Goal: Task Accomplishment & Management: Complete application form

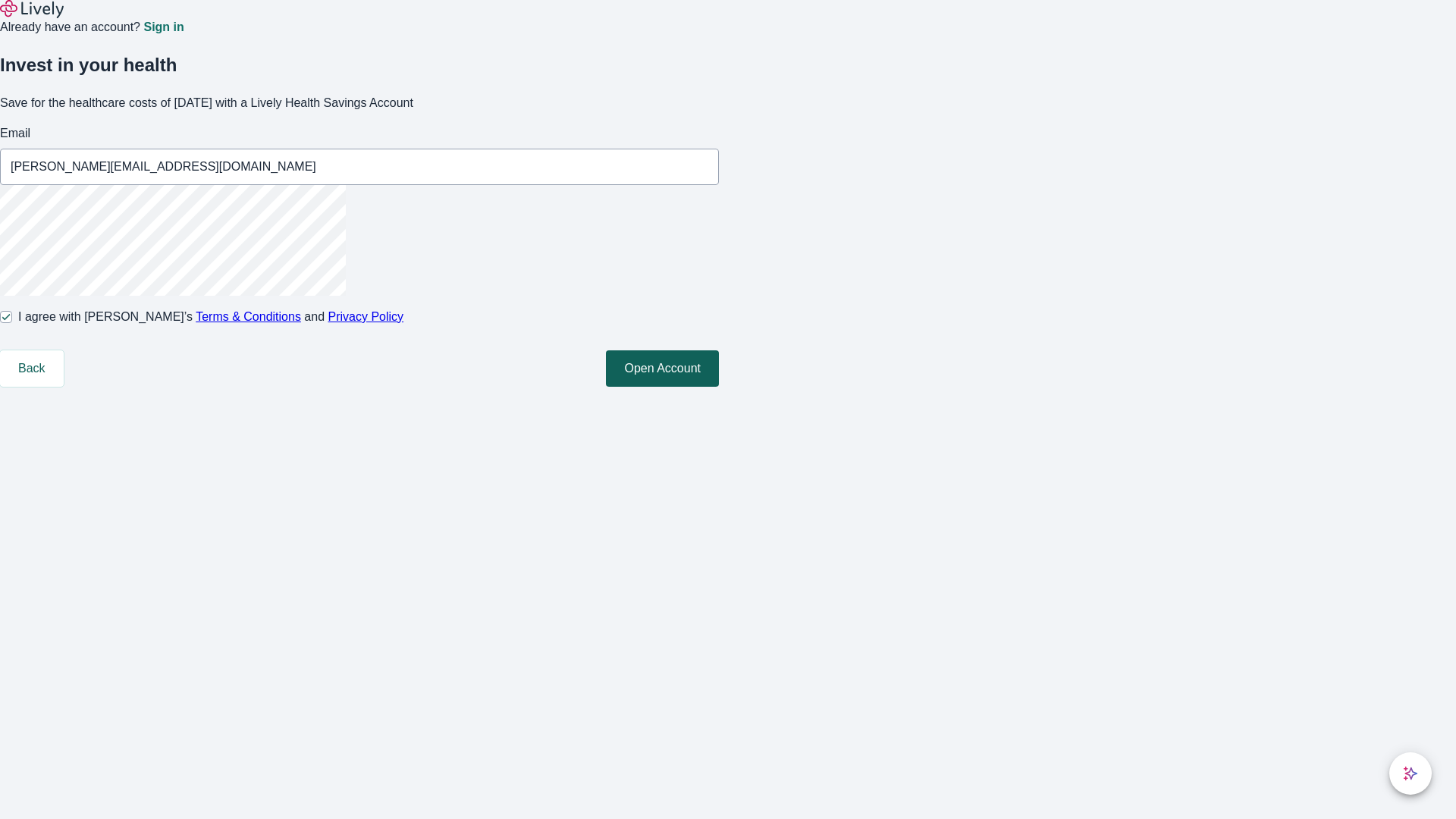
click at [719, 387] on button "Open Account" at bounding box center [662, 369] width 113 height 36
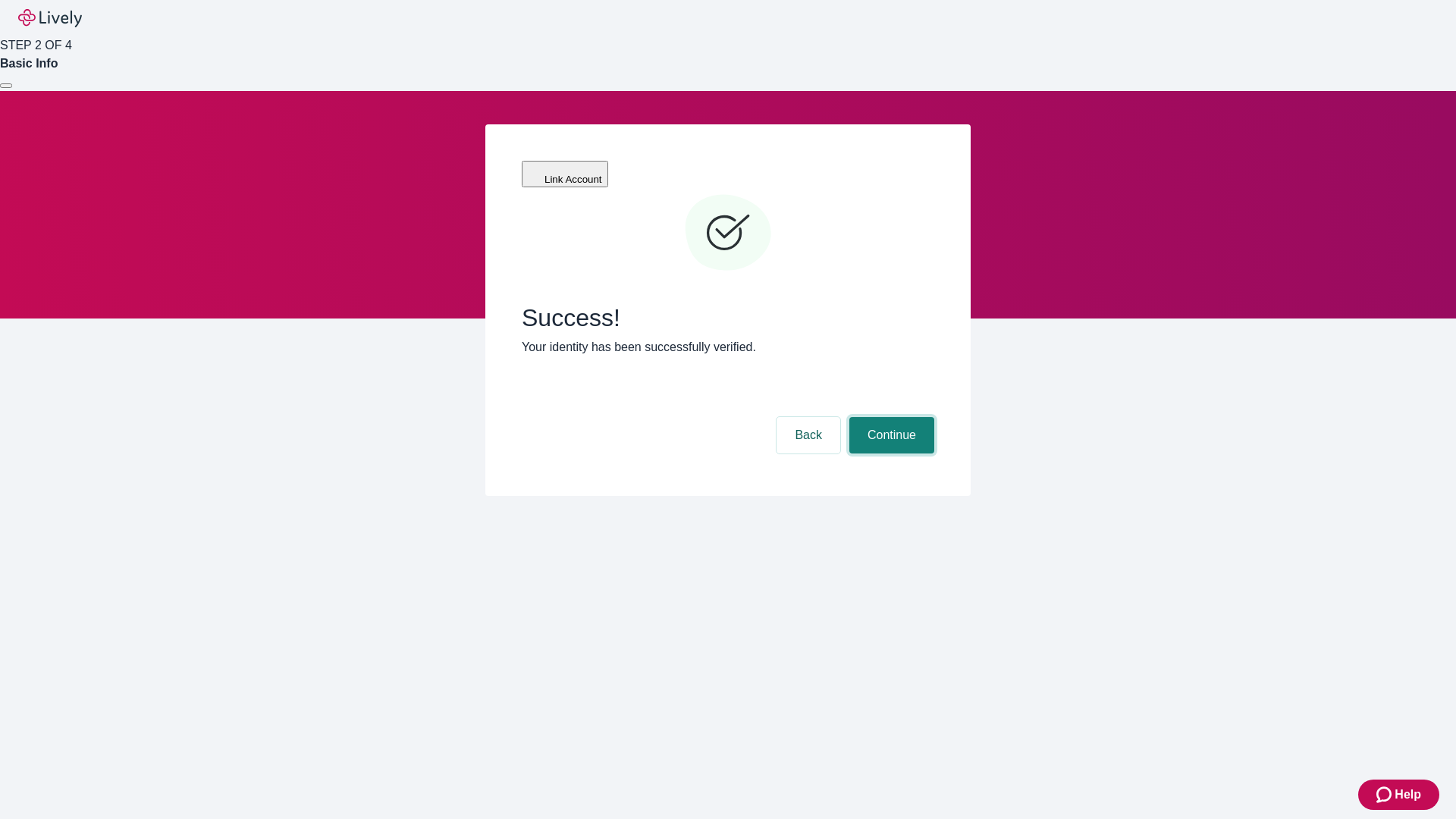
click at [889, 417] on button "Continue" at bounding box center [891, 435] width 85 height 36
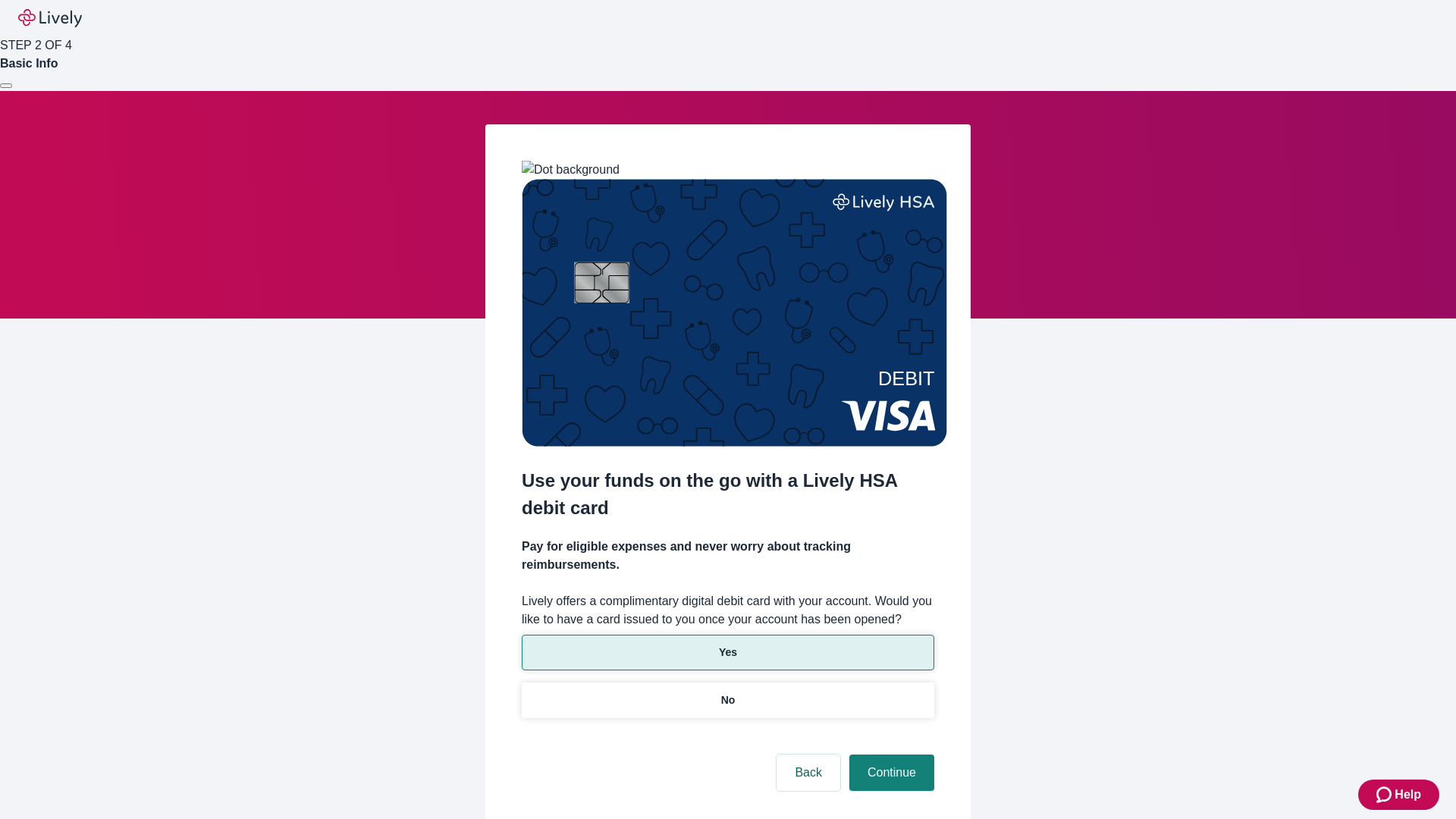
click at [727, 645] on p "Yes" at bounding box center [728, 653] width 18 height 16
click at [889, 755] on button "Continue" at bounding box center [891, 773] width 85 height 36
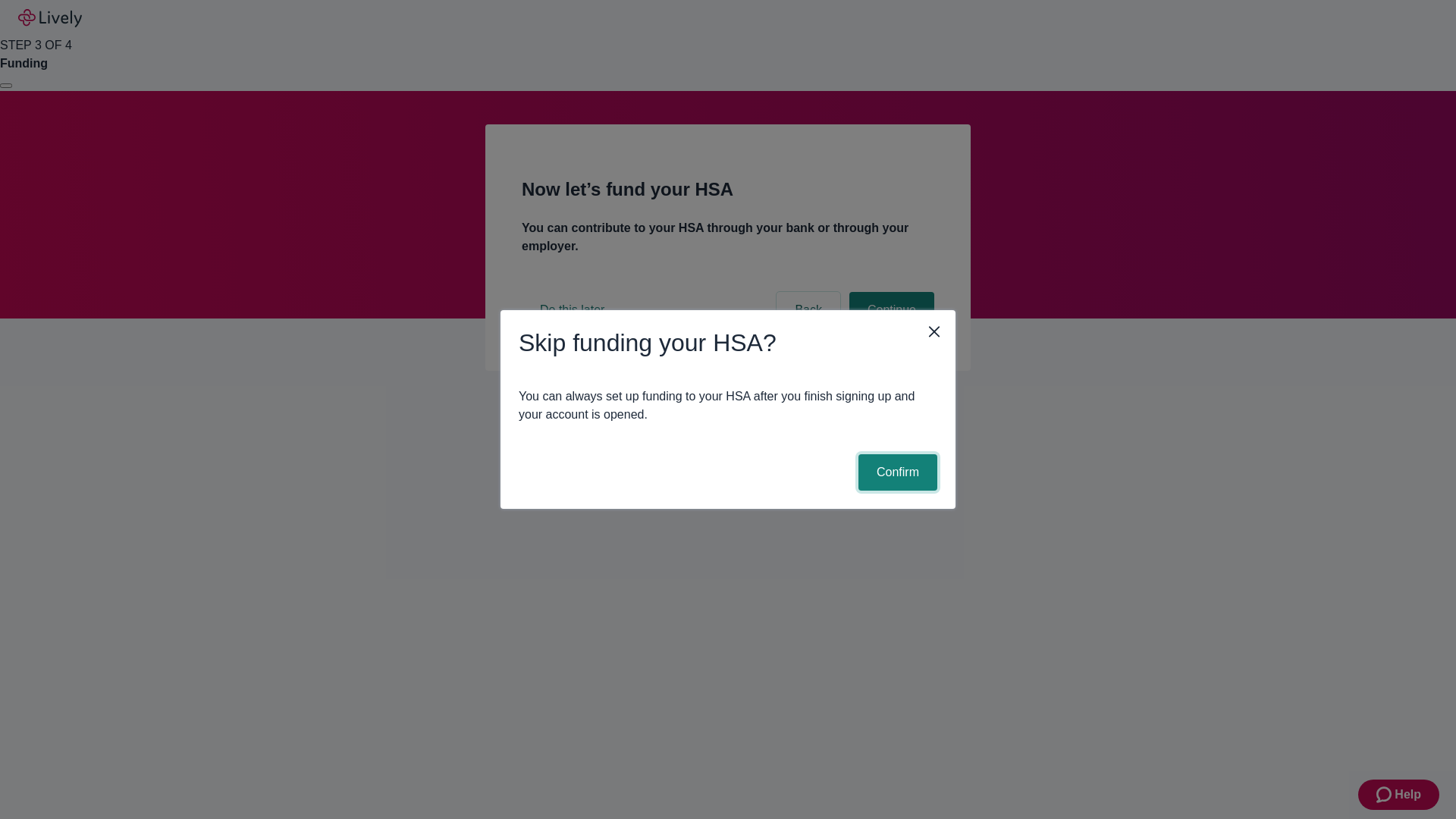
click at [896, 472] on button "Confirm" at bounding box center [898, 472] width 79 height 36
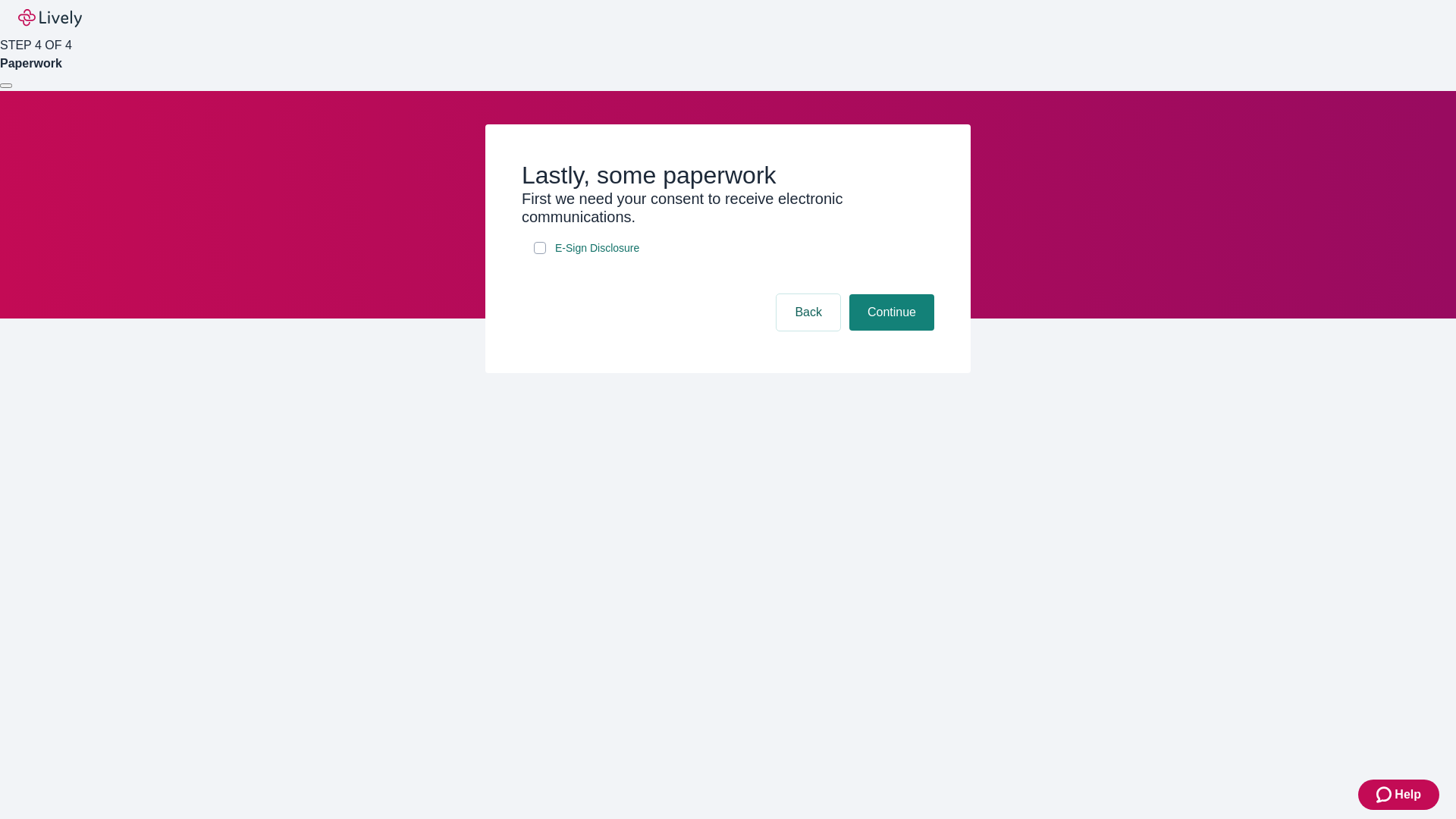
click at [540, 254] on input "E-Sign Disclosure" at bounding box center [540, 248] width 12 height 12
checkbox input "true"
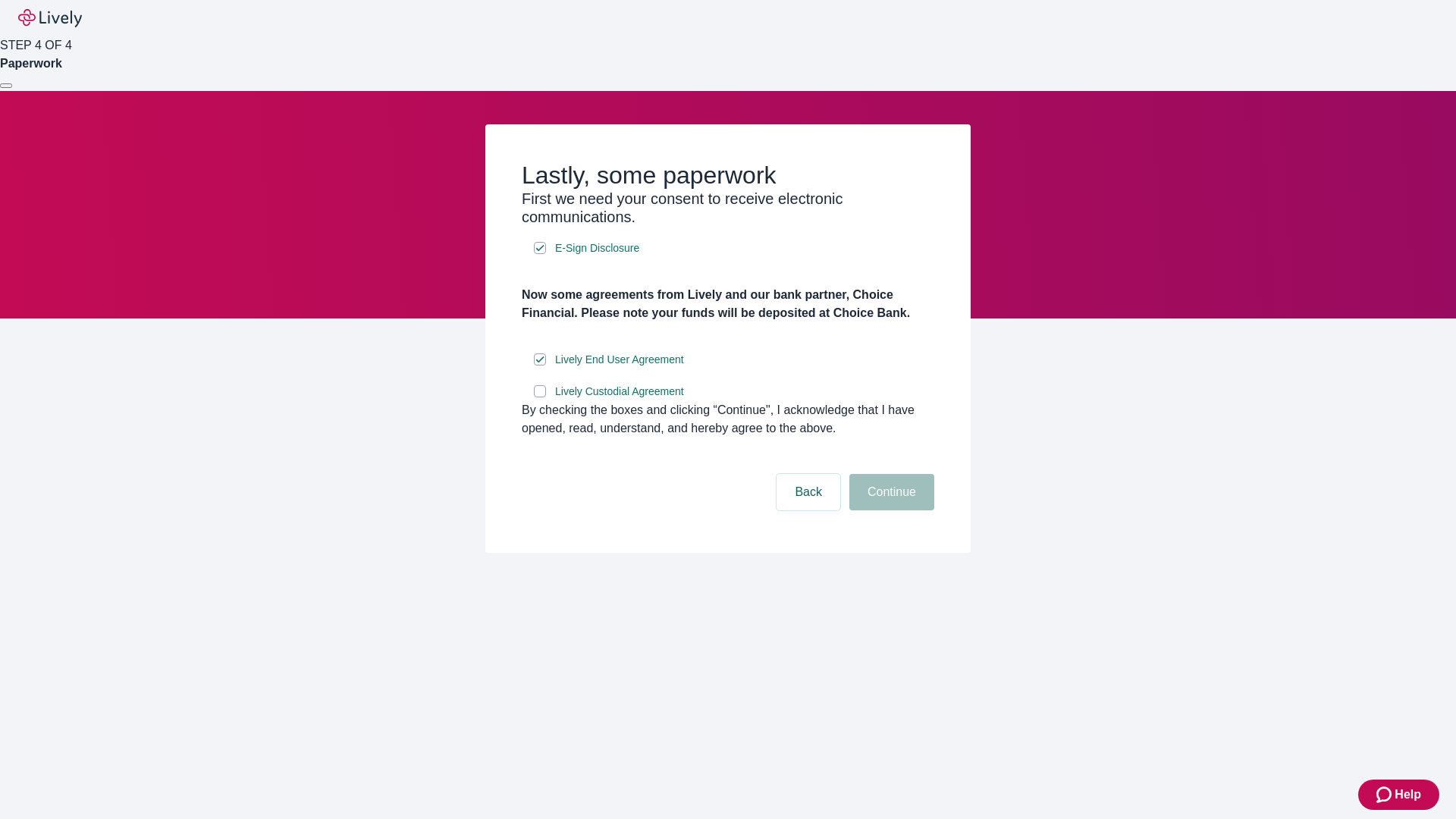
click at [540, 397] on input "Lively Custodial Agreement" at bounding box center [540, 391] width 12 height 12
checkbox input "true"
click at [889, 510] on button "Continue" at bounding box center [891, 492] width 85 height 36
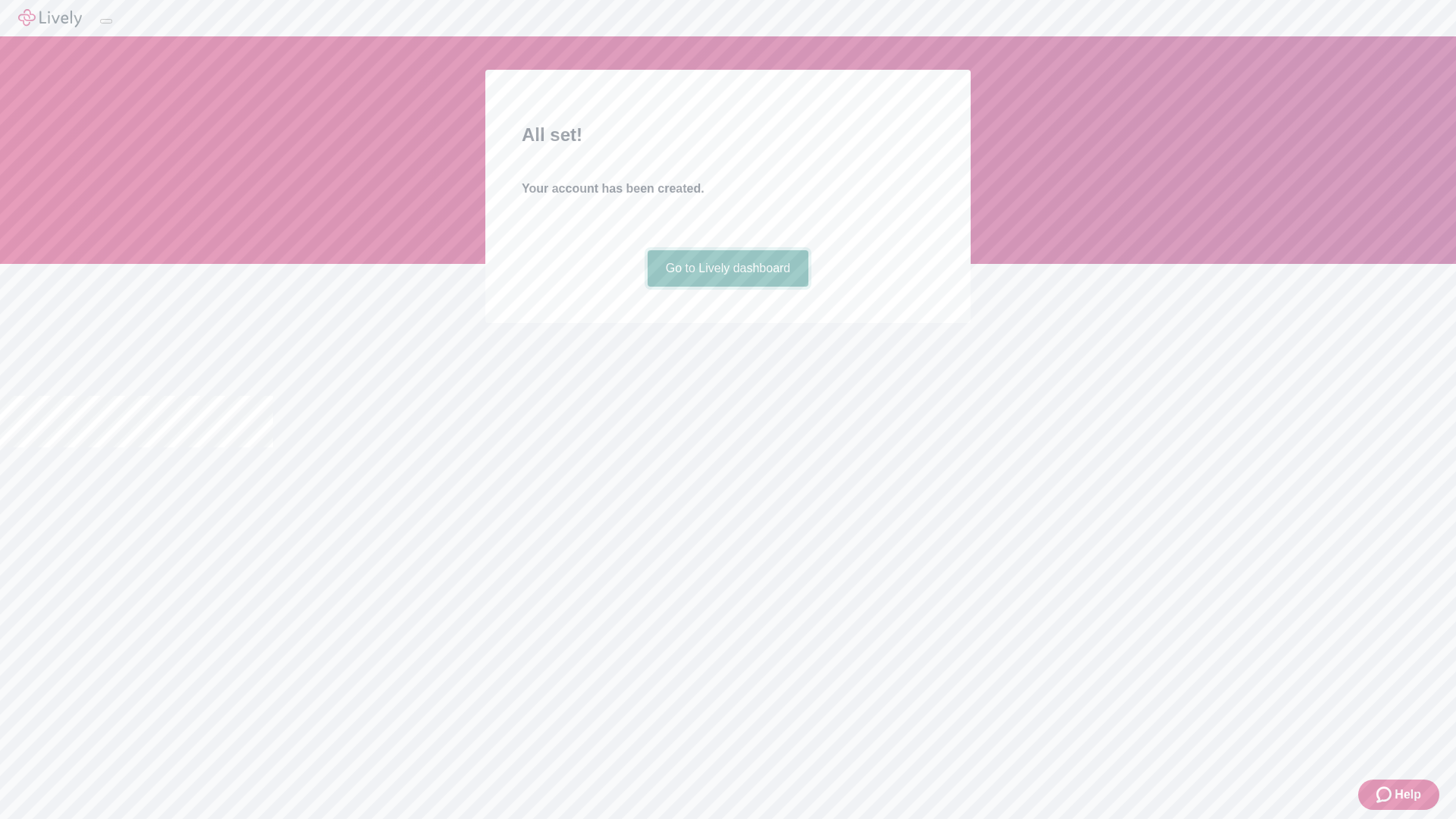
click at [727, 286] on link "Go to Lively dashboard" at bounding box center [728, 268] width 161 height 36
